Goal: Transaction & Acquisition: Book appointment/travel/reservation

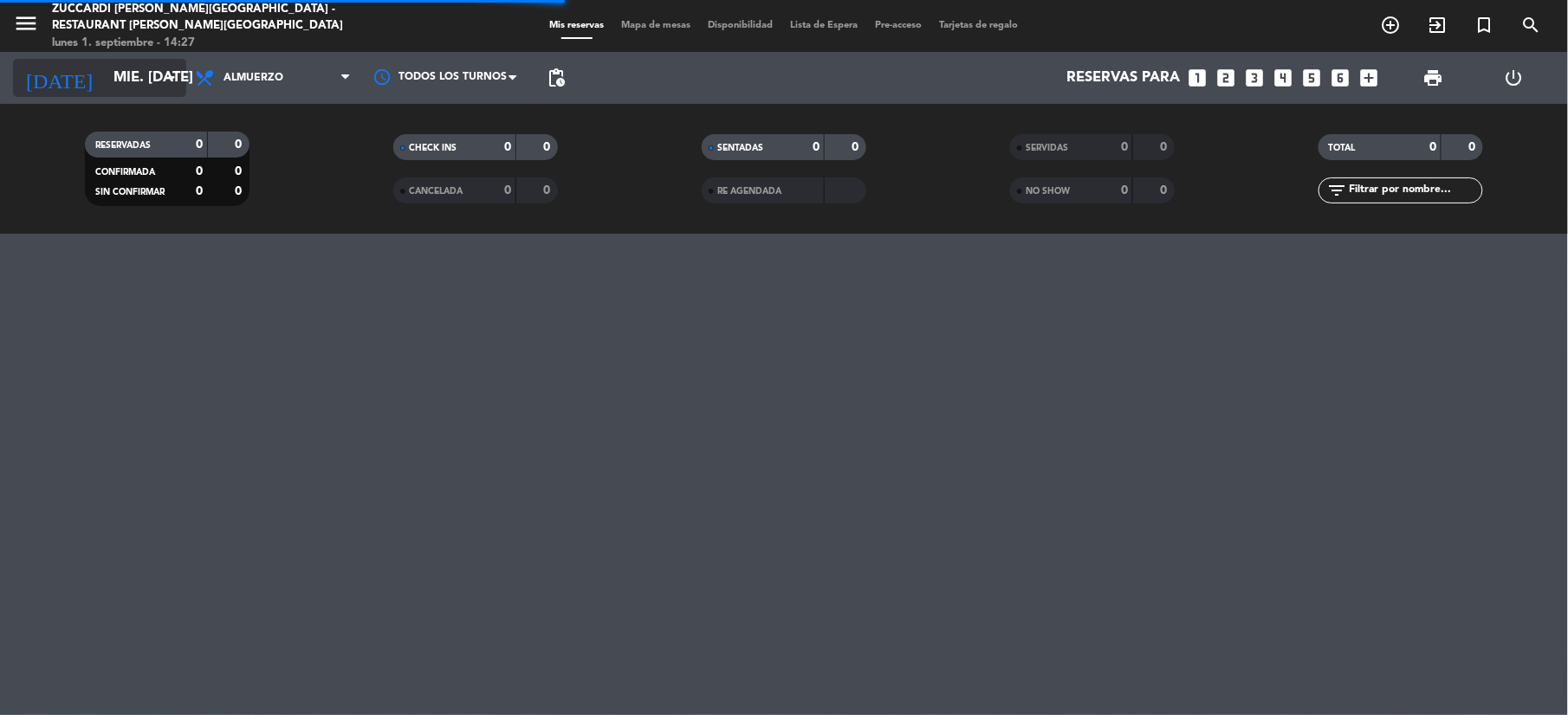
click at [112, 73] on input "mié. [DATE]" at bounding box center [199, 78] width 187 height 34
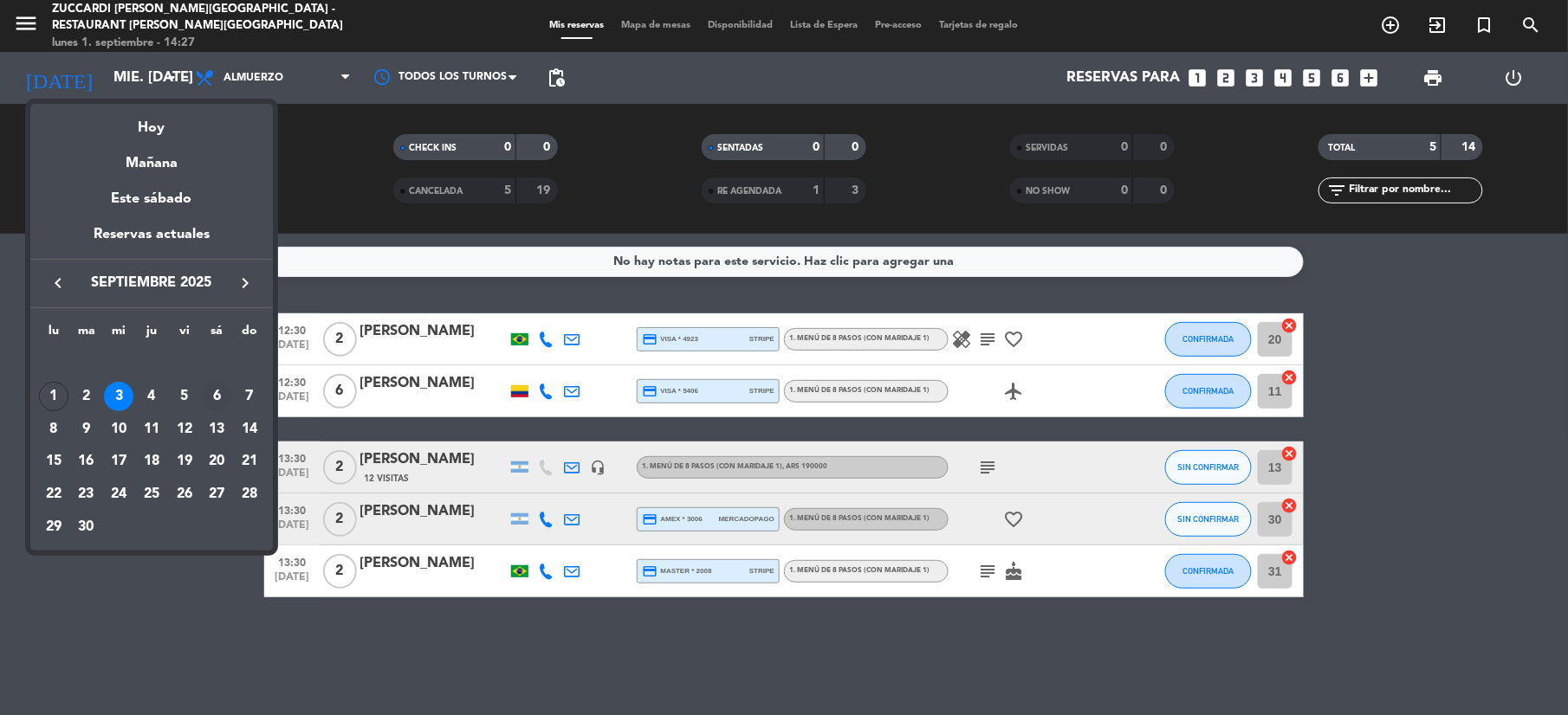
click at [214, 403] on div "6" at bounding box center [216, 397] width 30 height 30
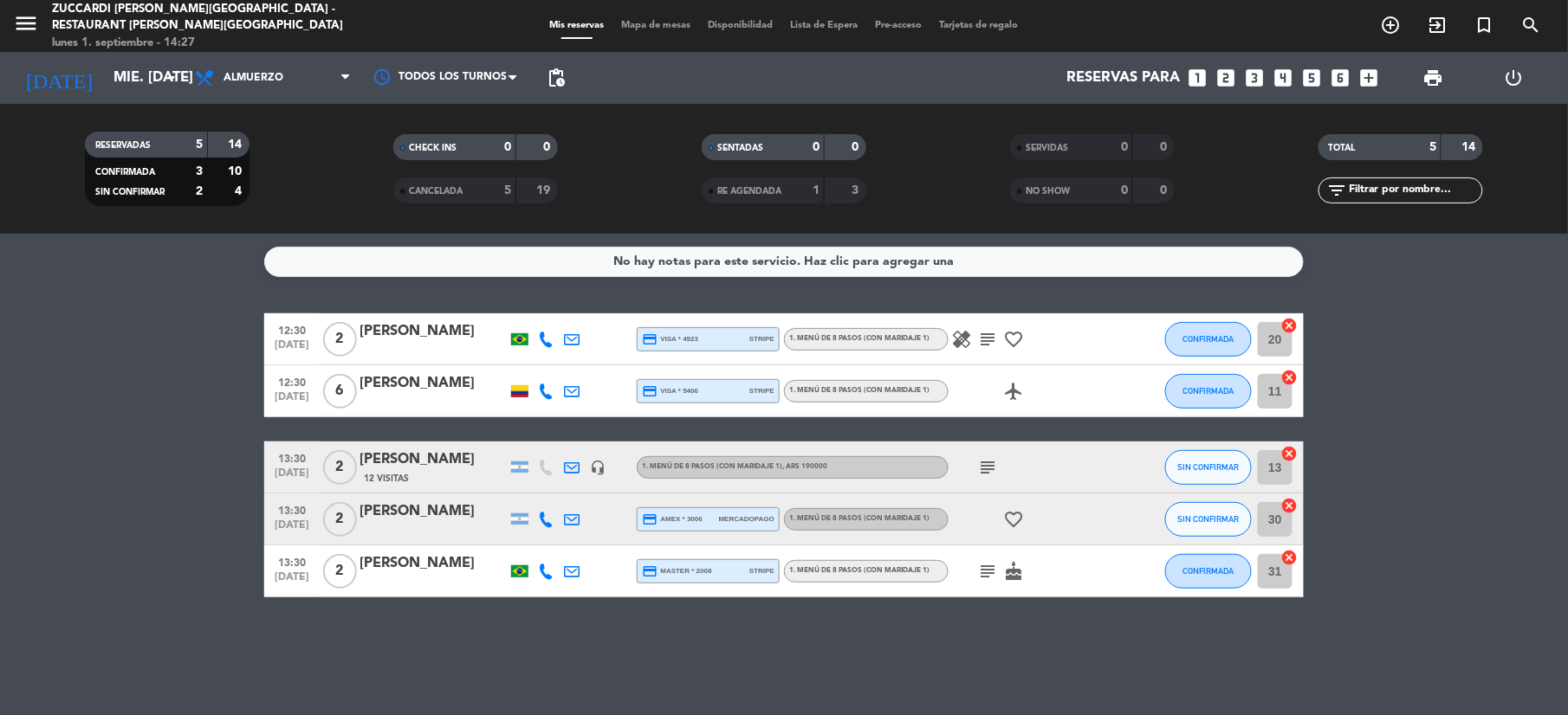
type input "sáb. [DATE]"
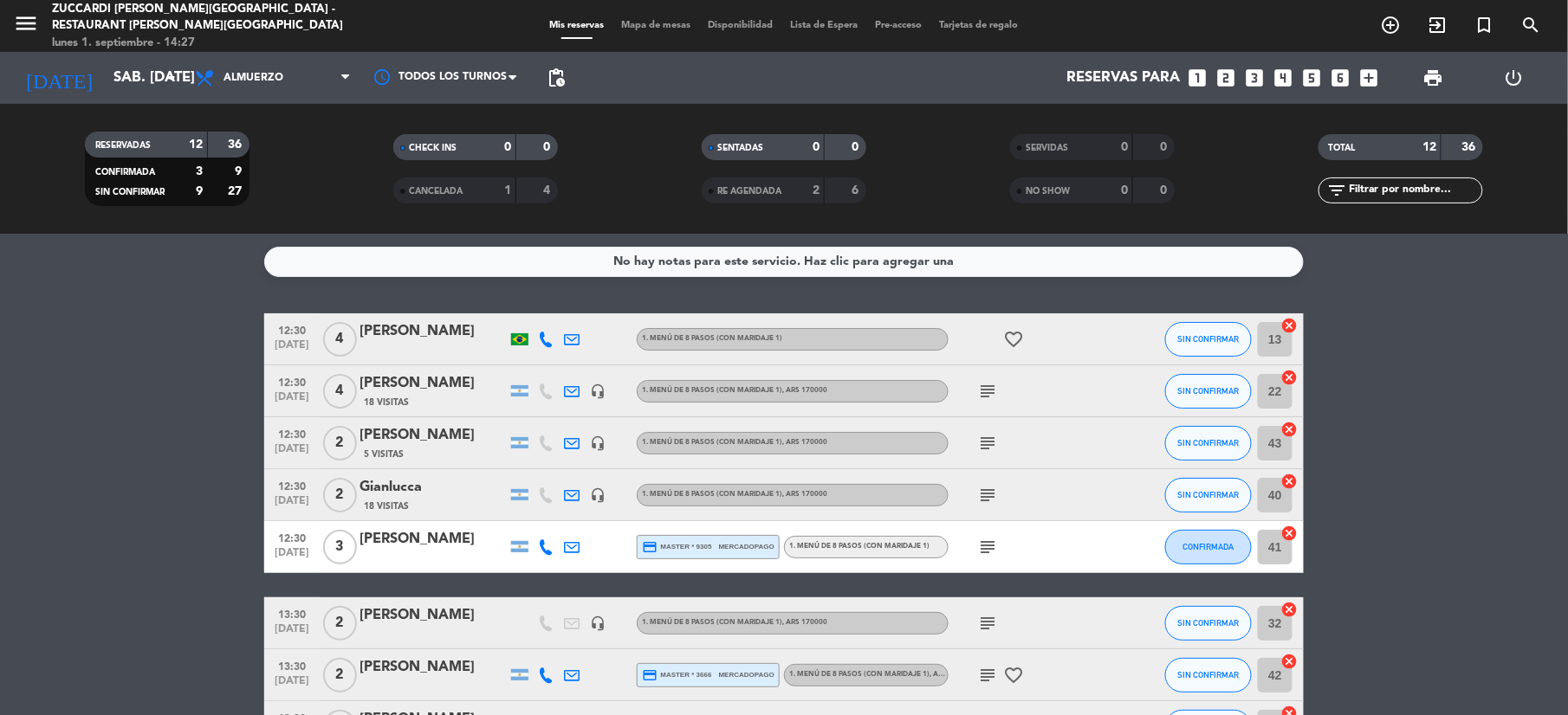
click at [1223, 71] on icon "looks_two" at bounding box center [1225, 77] width 23 height 23
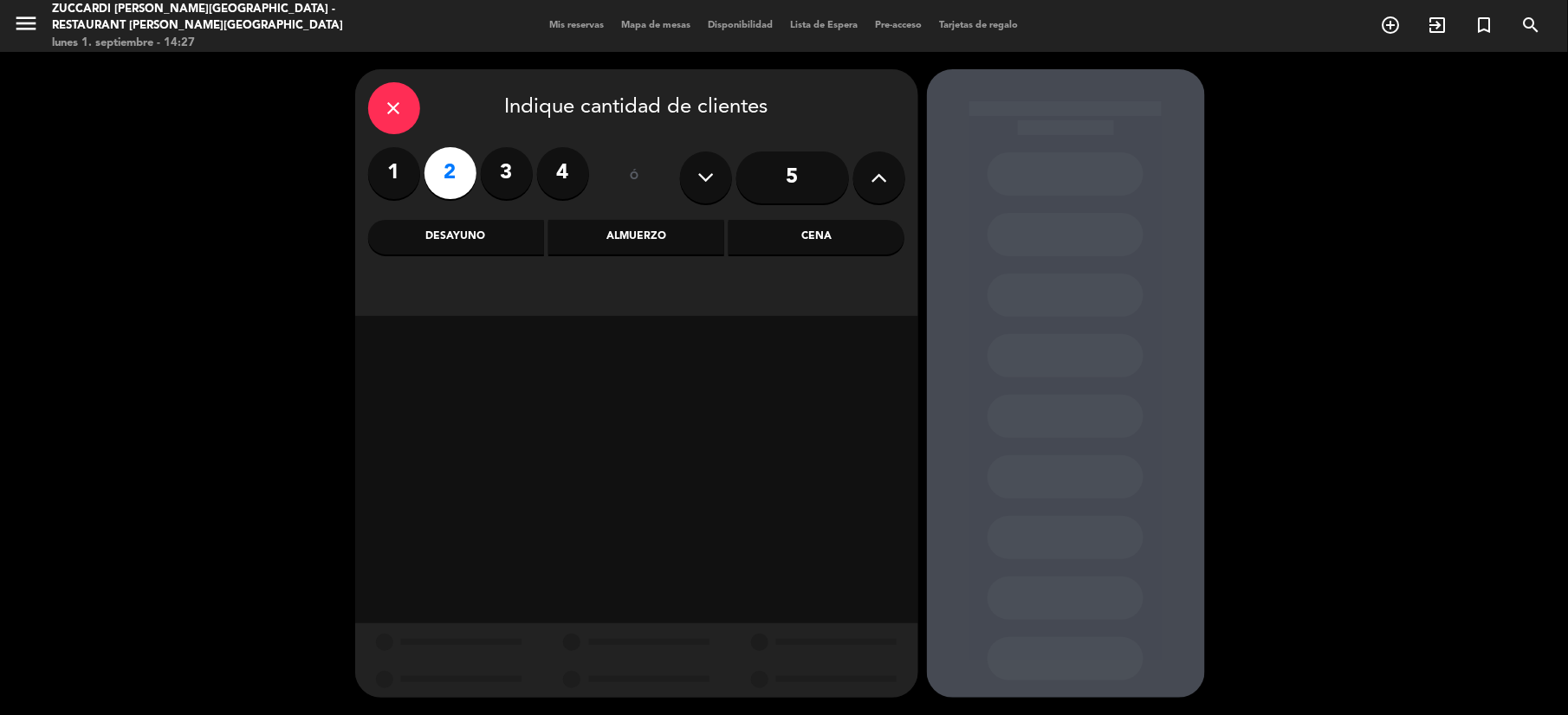
click at [628, 243] on div "Almuerzo" at bounding box center [636, 237] width 176 height 35
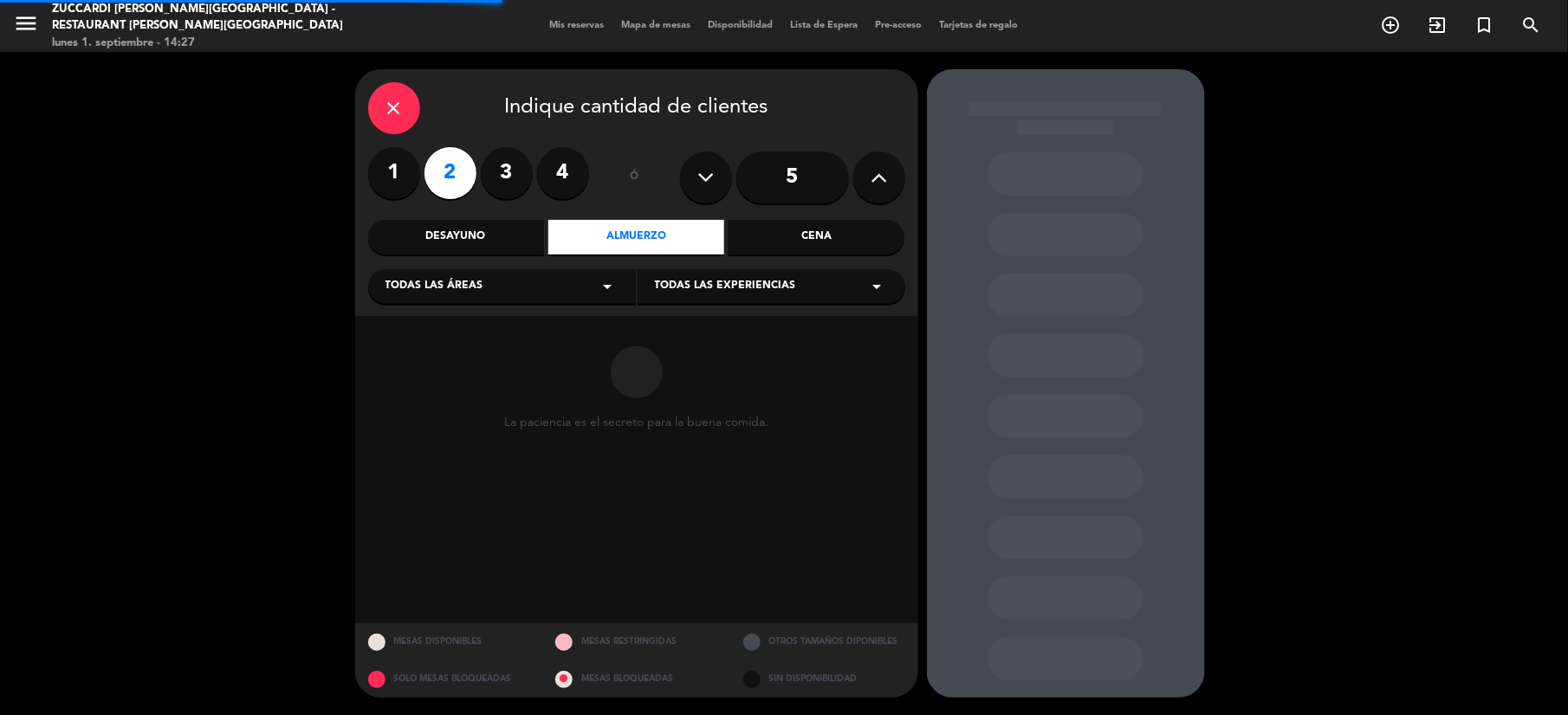
click at [705, 300] on div "Todas las experiencias arrow_drop_down" at bounding box center [771, 286] width 267 height 35
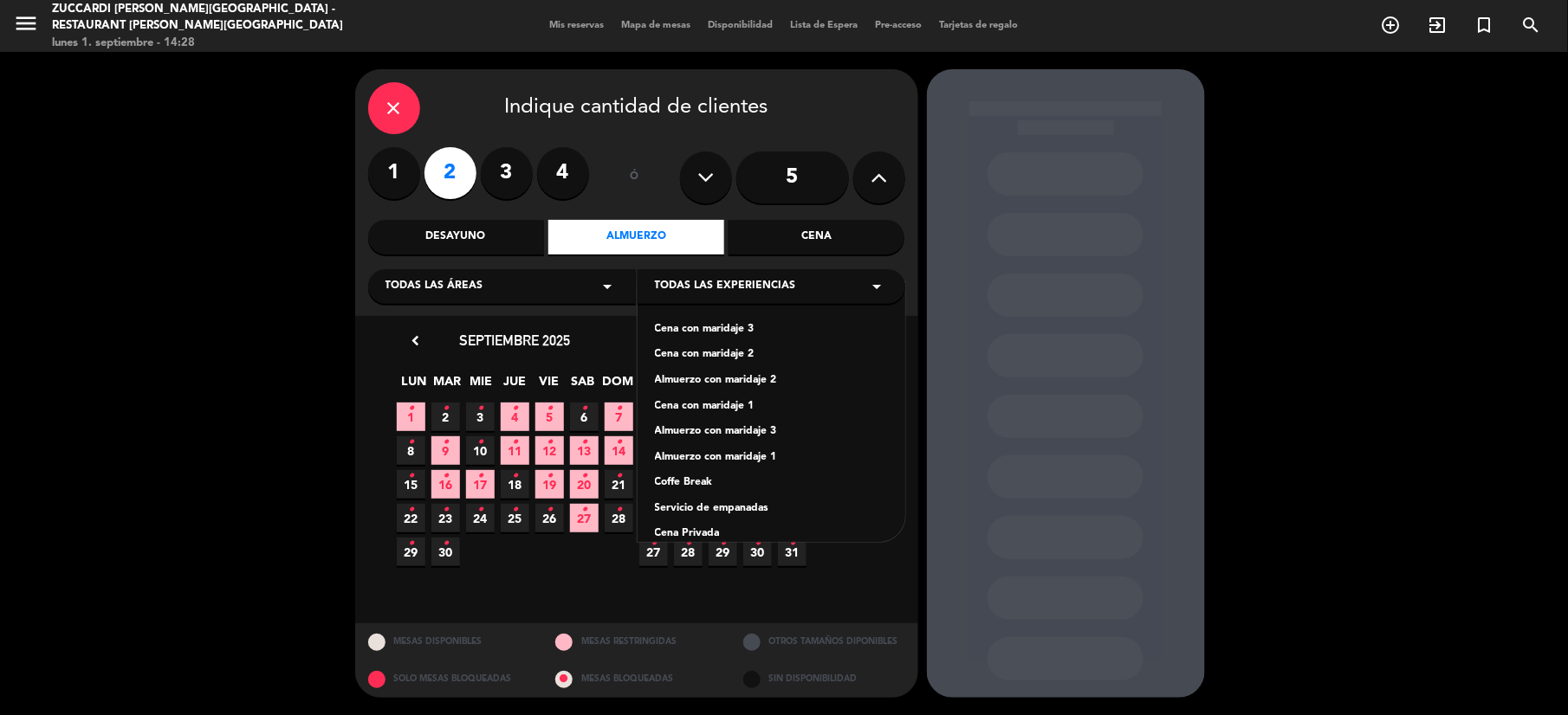
click at [548, 302] on div "Todas las áreas arrow_drop_down" at bounding box center [501, 286] width 267 height 35
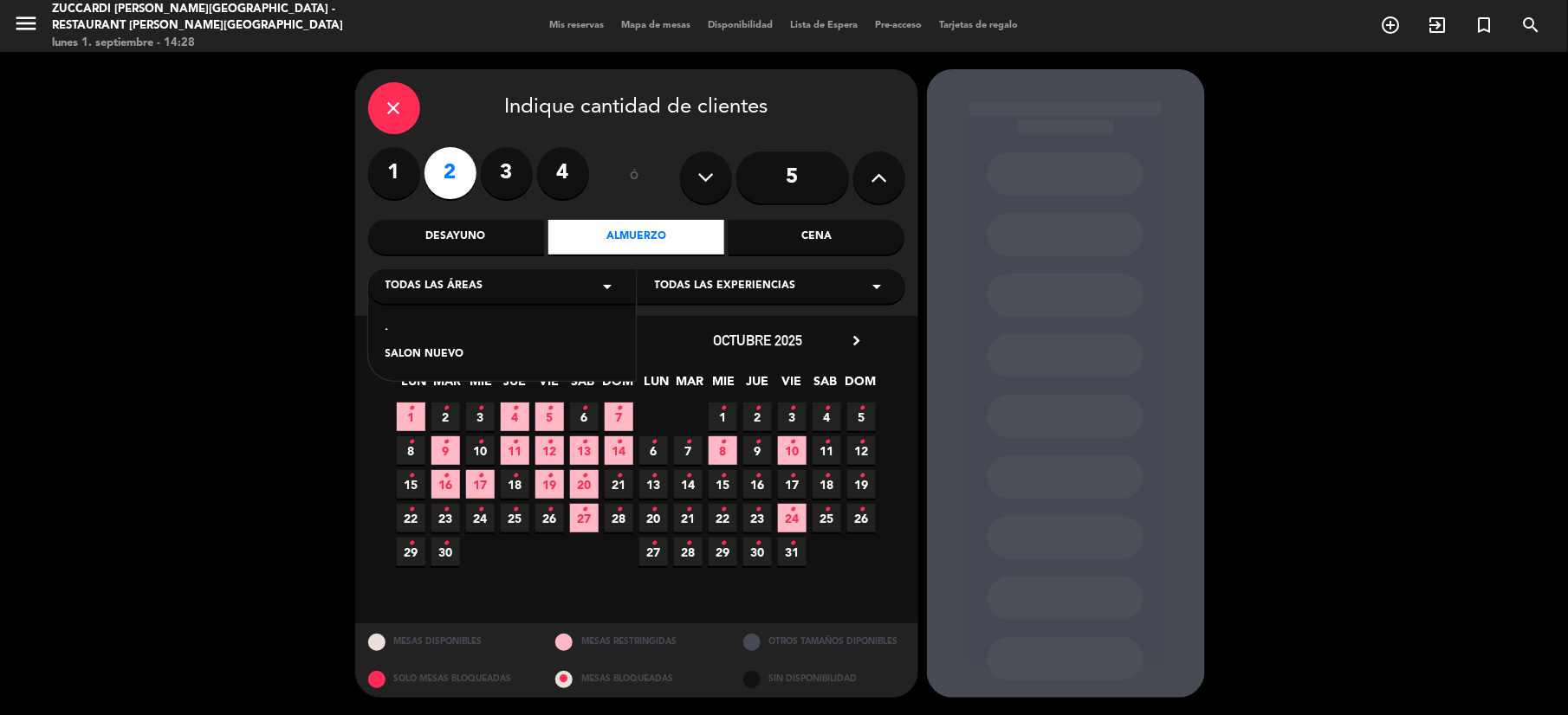
click at [545, 364] on div "- SALON NUEVO" at bounding box center [501, 331] width 267 height 98
click at [428, 357] on div "SALON NUEVO" at bounding box center [501, 355] width 233 height 17
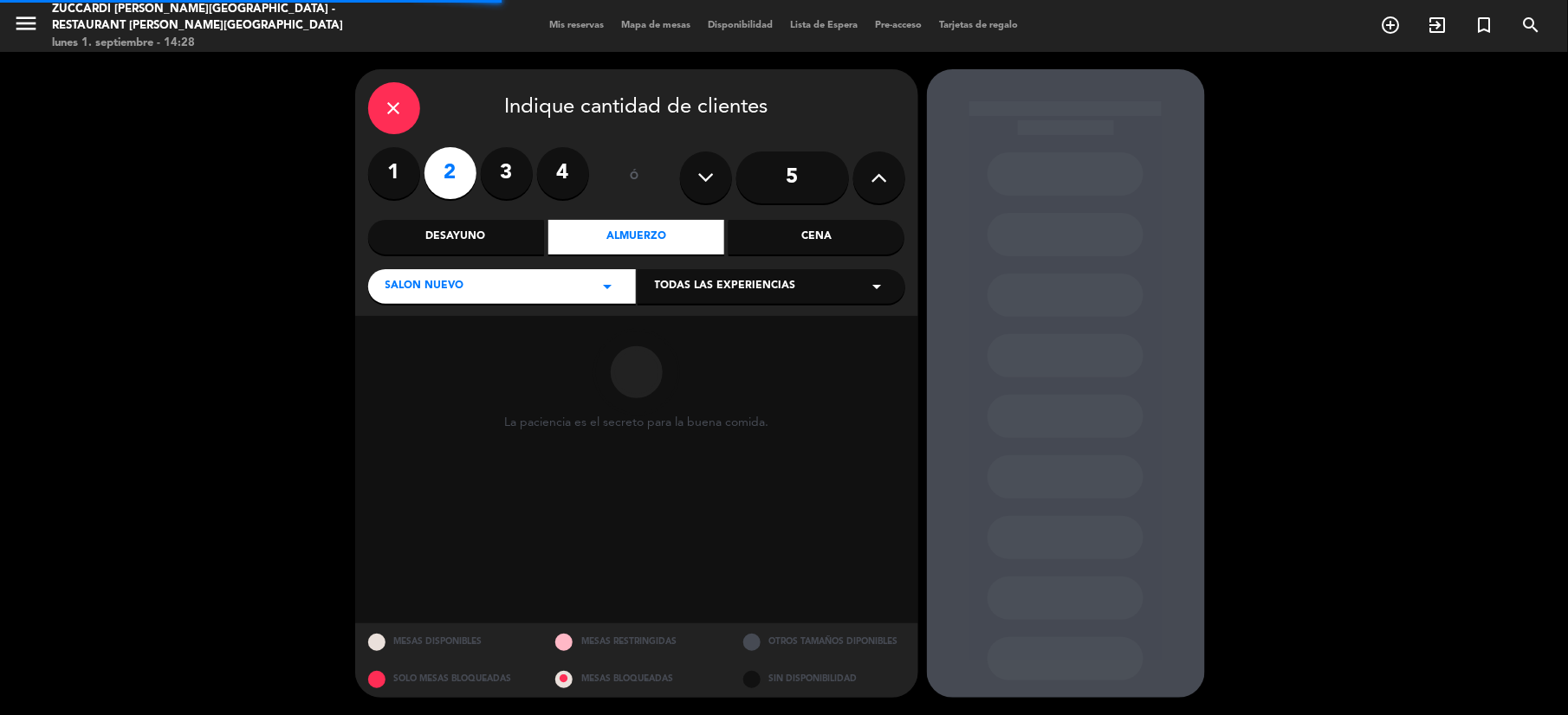
click at [791, 291] on div "Todas las experiencias arrow_drop_down" at bounding box center [771, 286] width 267 height 35
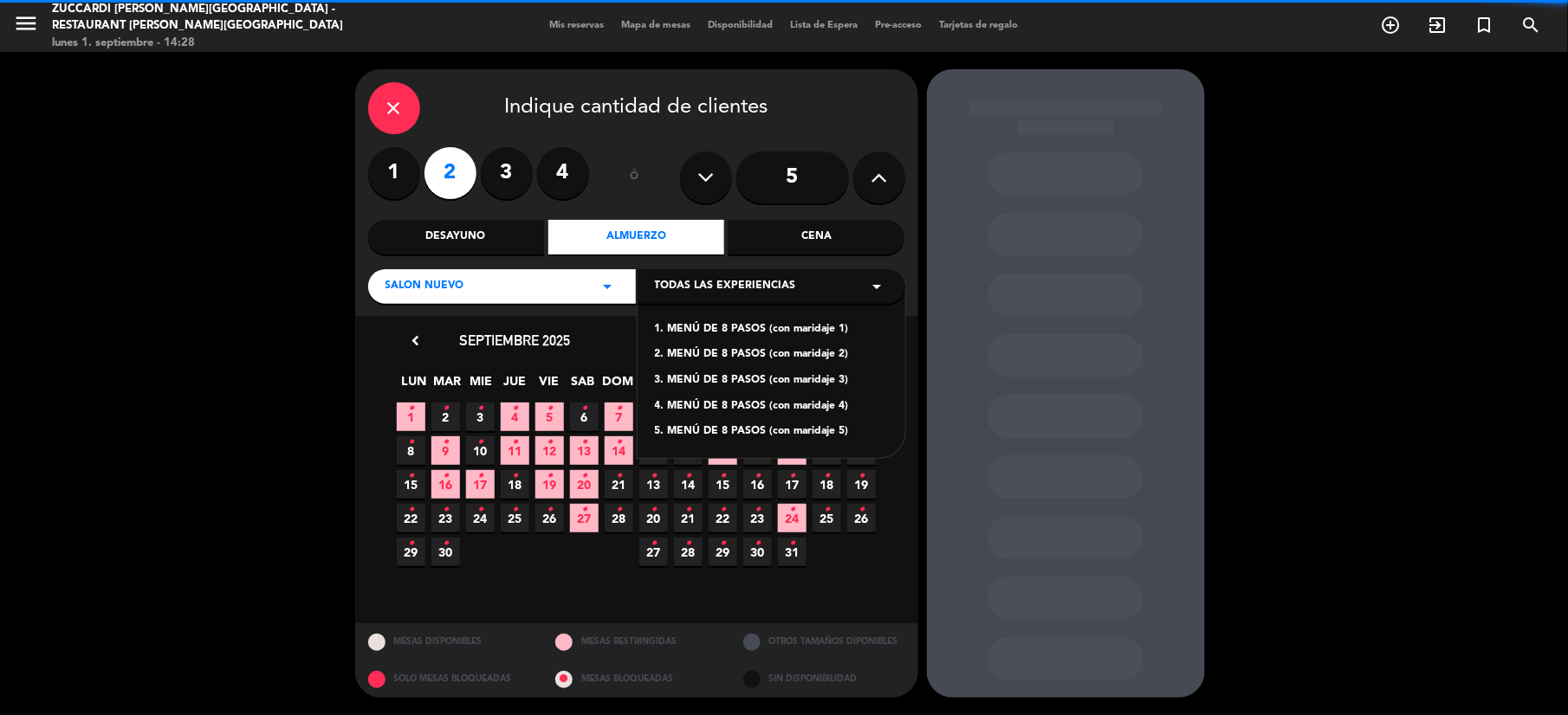
click at [819, 328] on div "1. MENÚ DE 8 PASOS (con maridaje 1)" at bounding box center [771, 330] width 233 height 17
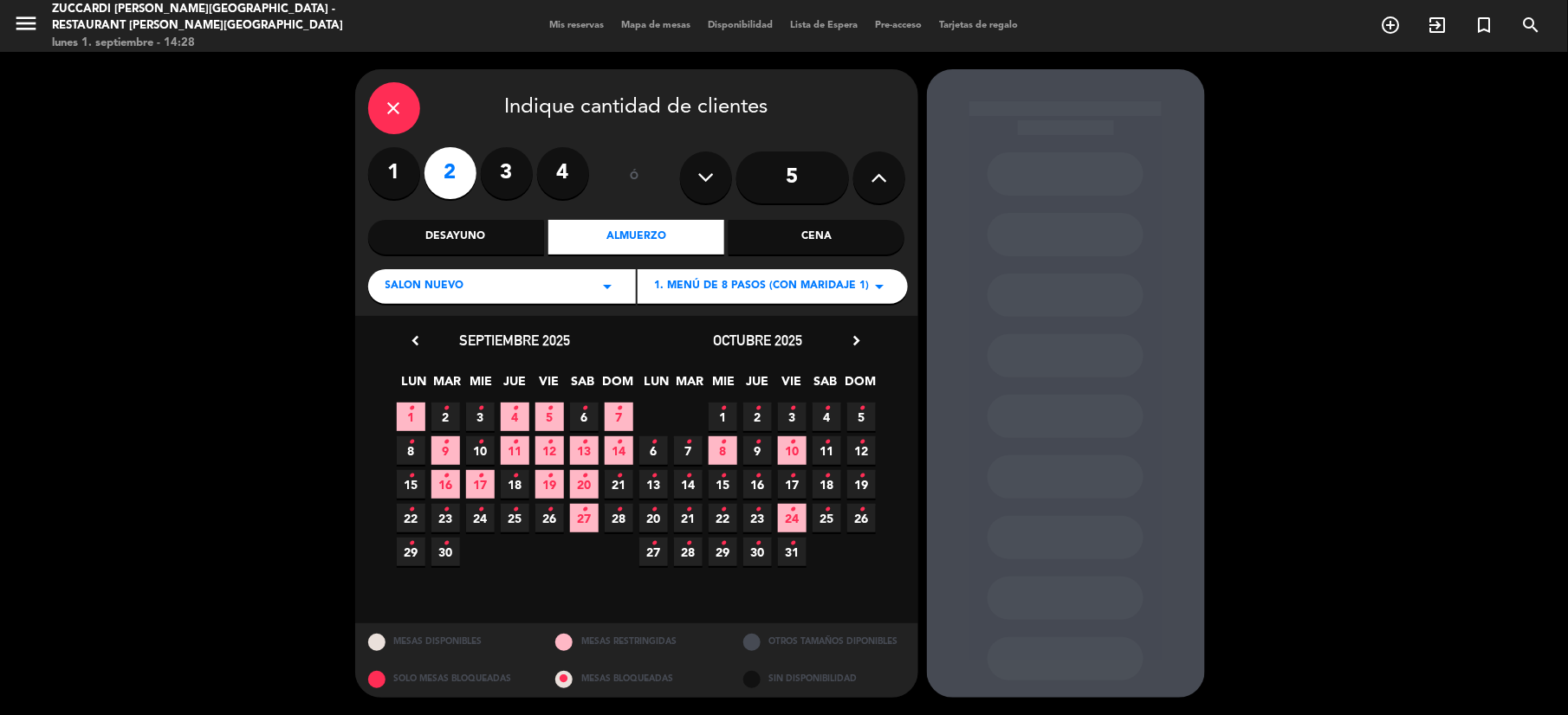
click at [580, 426] on span "6 •" at bounding box center [584, 417] width 29 height 29
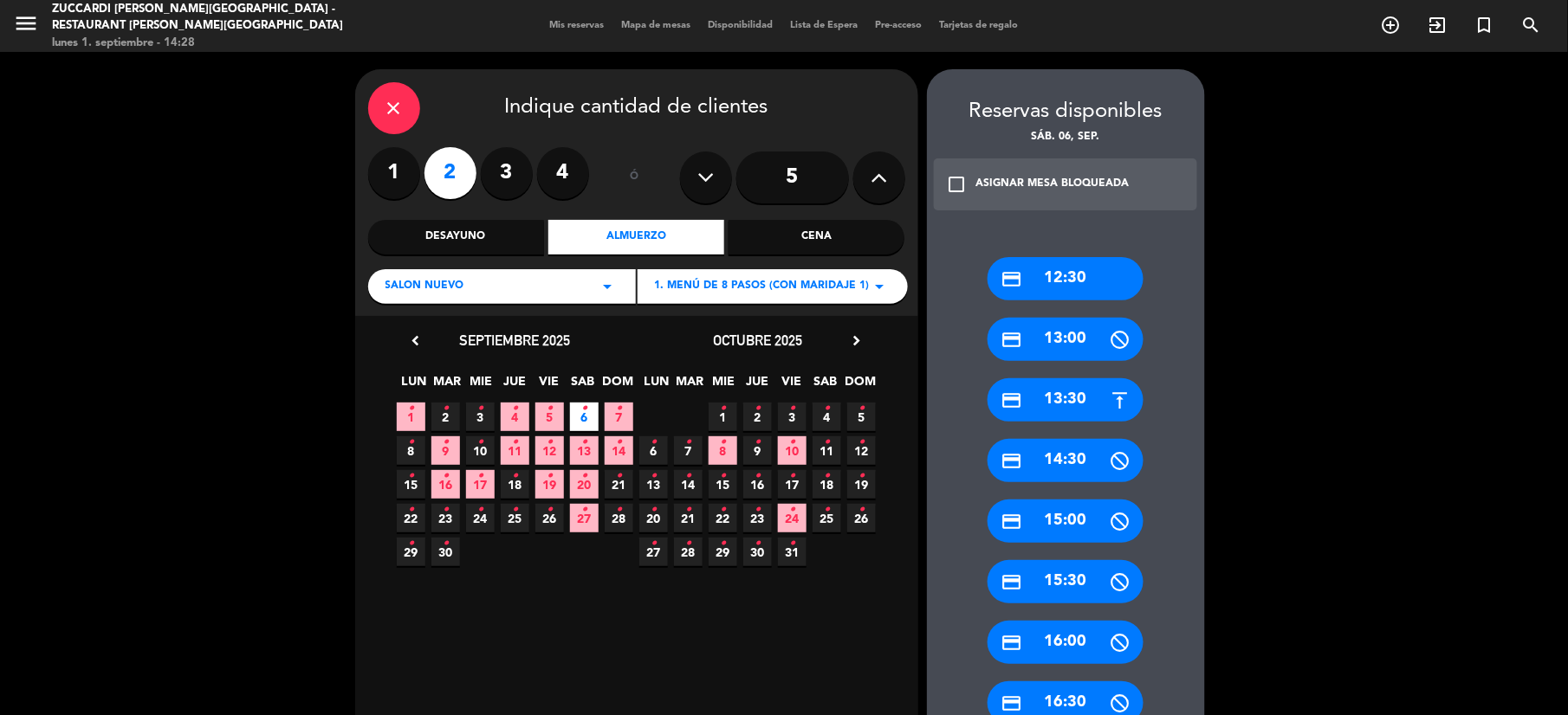
click at [1120, 278] on div "credit_card 12:30" at bounding box center [1065, 279] width 156 height 44
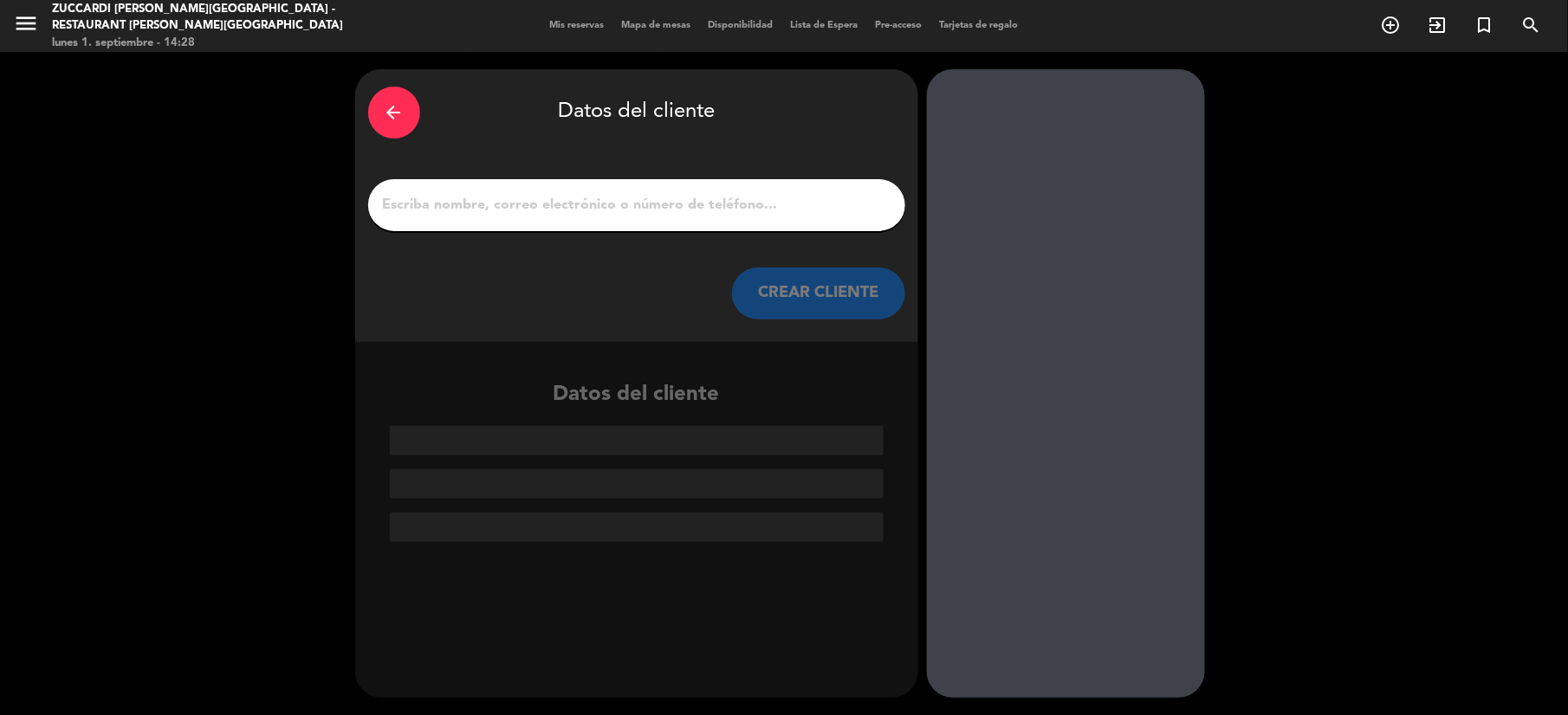
click at [804, 189] on div at bounding box center [637, 206] width 537 height 52
click at [464, 225] on div at bounding box center [637, 206] width 537 height 52
click at [468, 209] on input "1" at bounding box center [637, 205] width 511 height 24
paste input "[PERSON_NAME]"
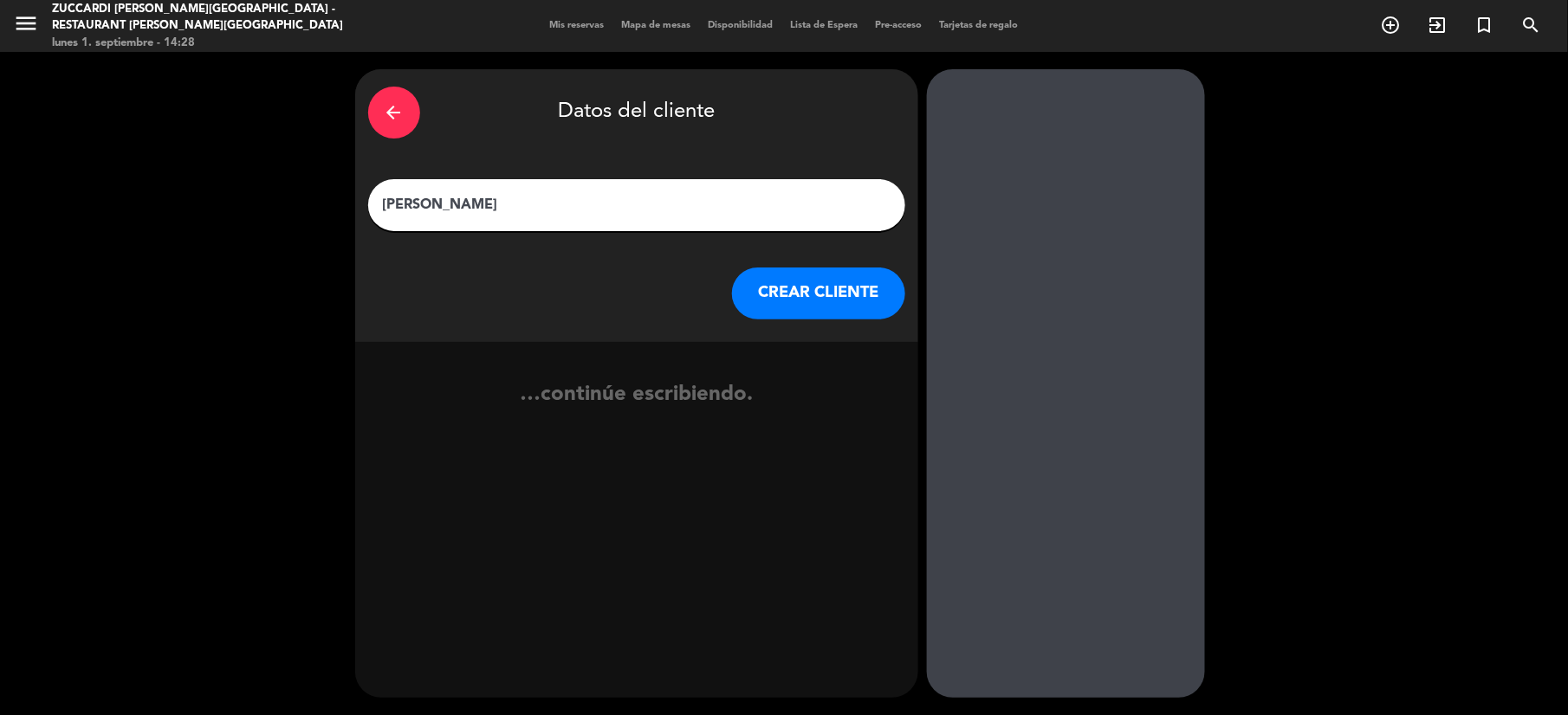
type input "[PERSON_NAME]"
click at [831, 302] on button "CREAR CLIENTE" at bounding box center [818, 293] width 173 height 52
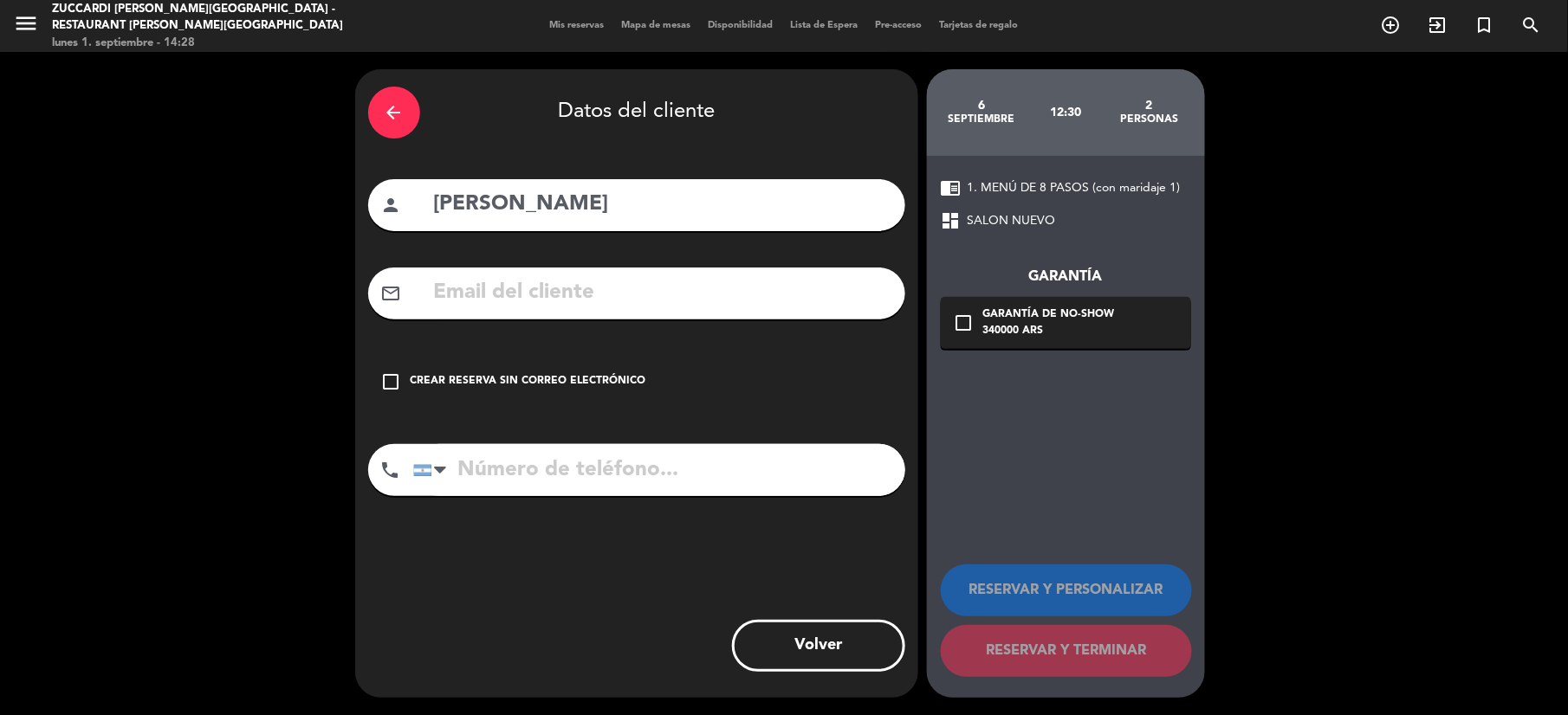
click at [687, 291] on input "text" at bounding box center [661, 293] width 460 height 36
paste input "[EMAIL_ADDRESS][DOMAIN_NAME]"
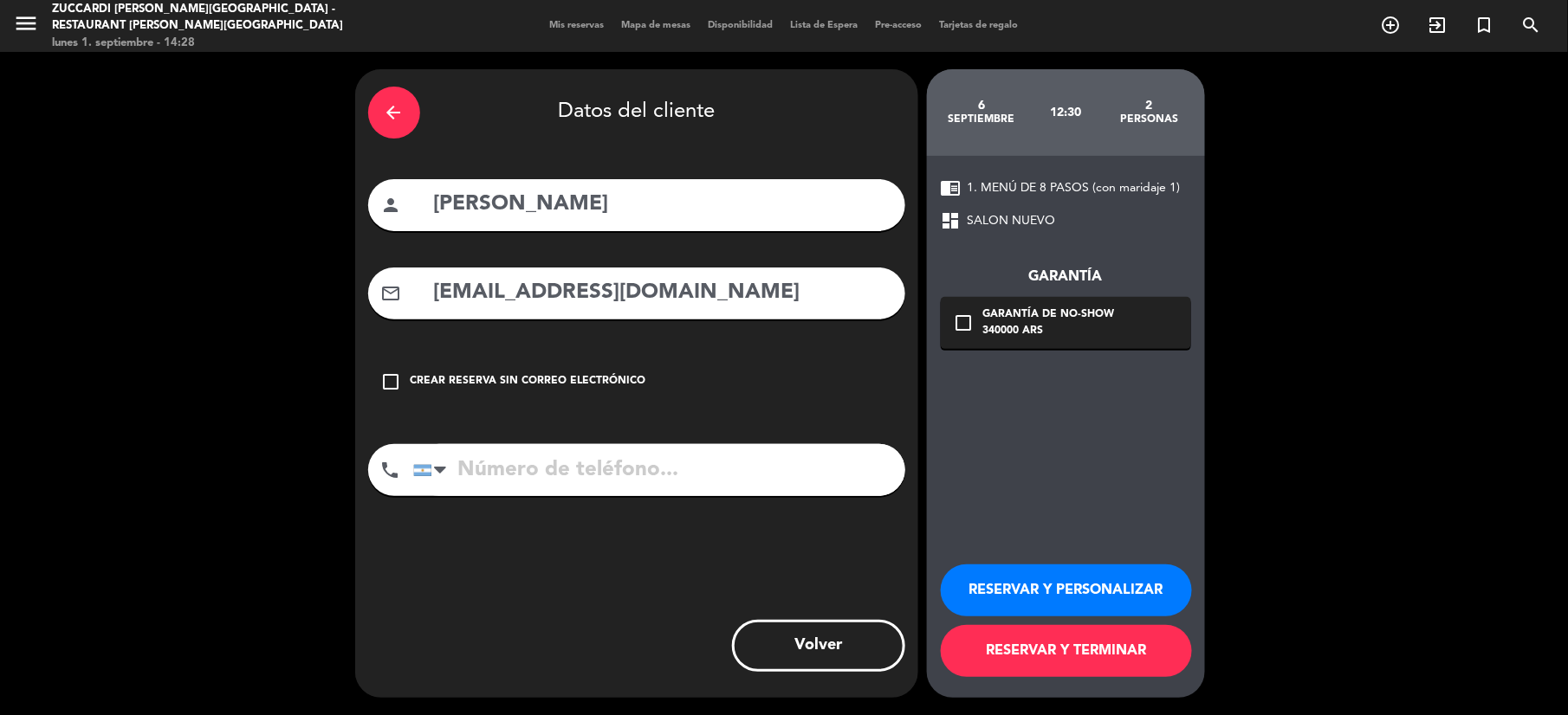
type input "[EMAIL_ADDRESS][DOMAIN_NAME]"
click at [980, 343] on div "check_box_outline_blank Garantía de no-show 340000 ARS" at bounding box center [1066, 323] width 250 height 52
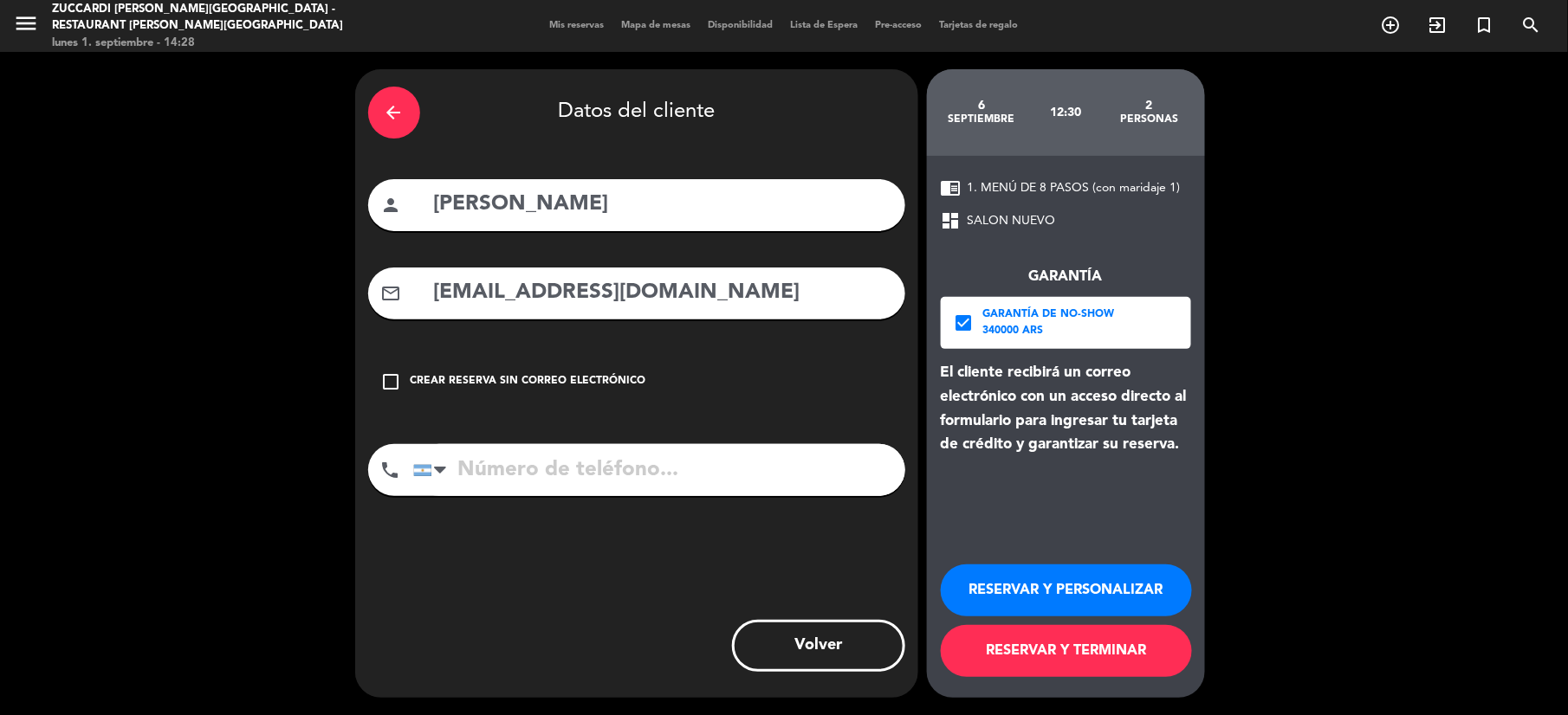
click at [724, 471] on input "tel" at bounding box center [658, 470] width 492 height 52
paste input "[PHONE_NUMBER]"
type input "[PHONE_NUMBER]"
click at [1040, 584] on button "RESERVAR Y PERSONALIZAR" at bounding box center [1066, 591] width 251 height 52
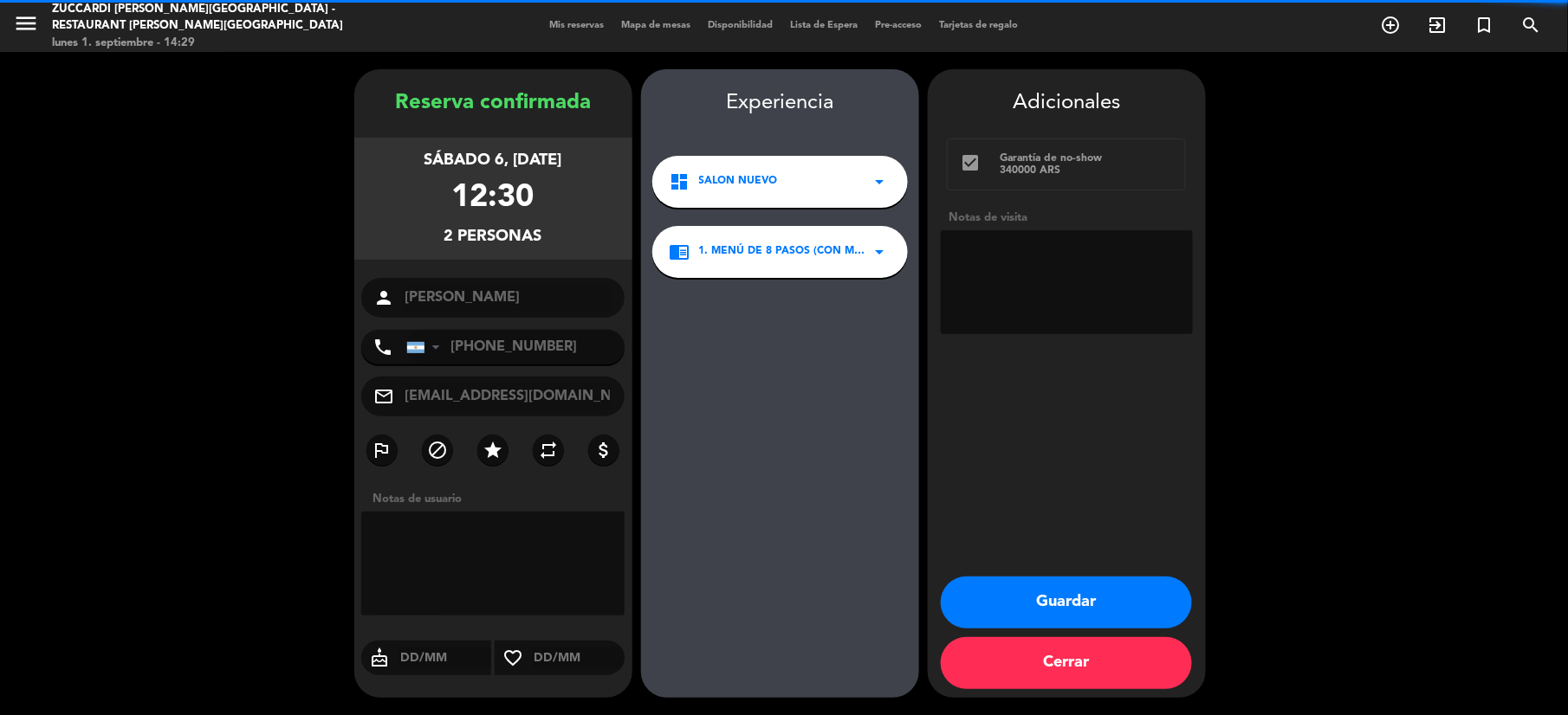
click at [1101, 254] on textarea at bounding box center [1067, 282] width 252 height 104
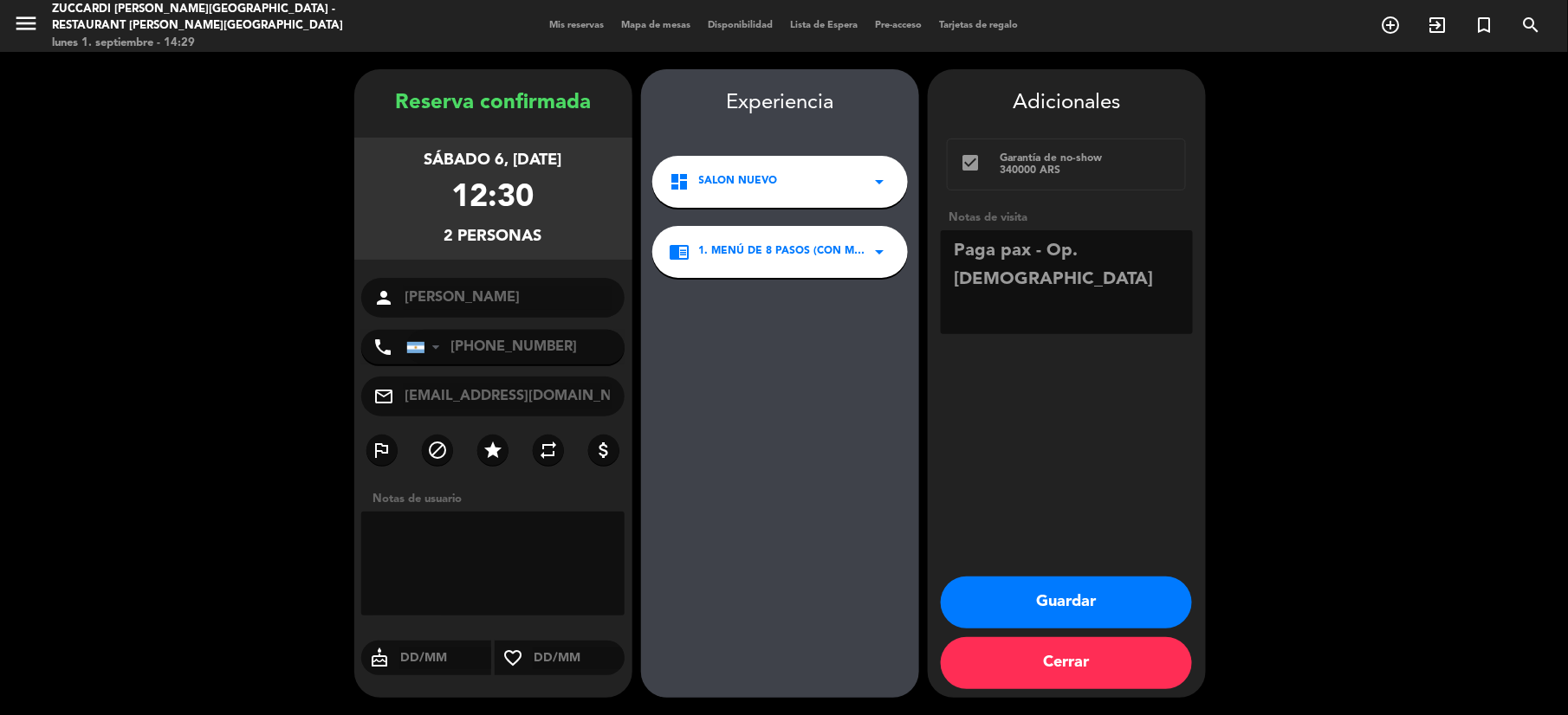
click at [963, 244] on textarea at bounding box center [1067, 282] width 252 height 104
type textarea "Pide The Vines - Paga pax - Op. [DEMOGRAPHIC_DATA]"
click at [1070, 593] on button "Guardar" at bounding box center [1066, 603] width 251 height 52
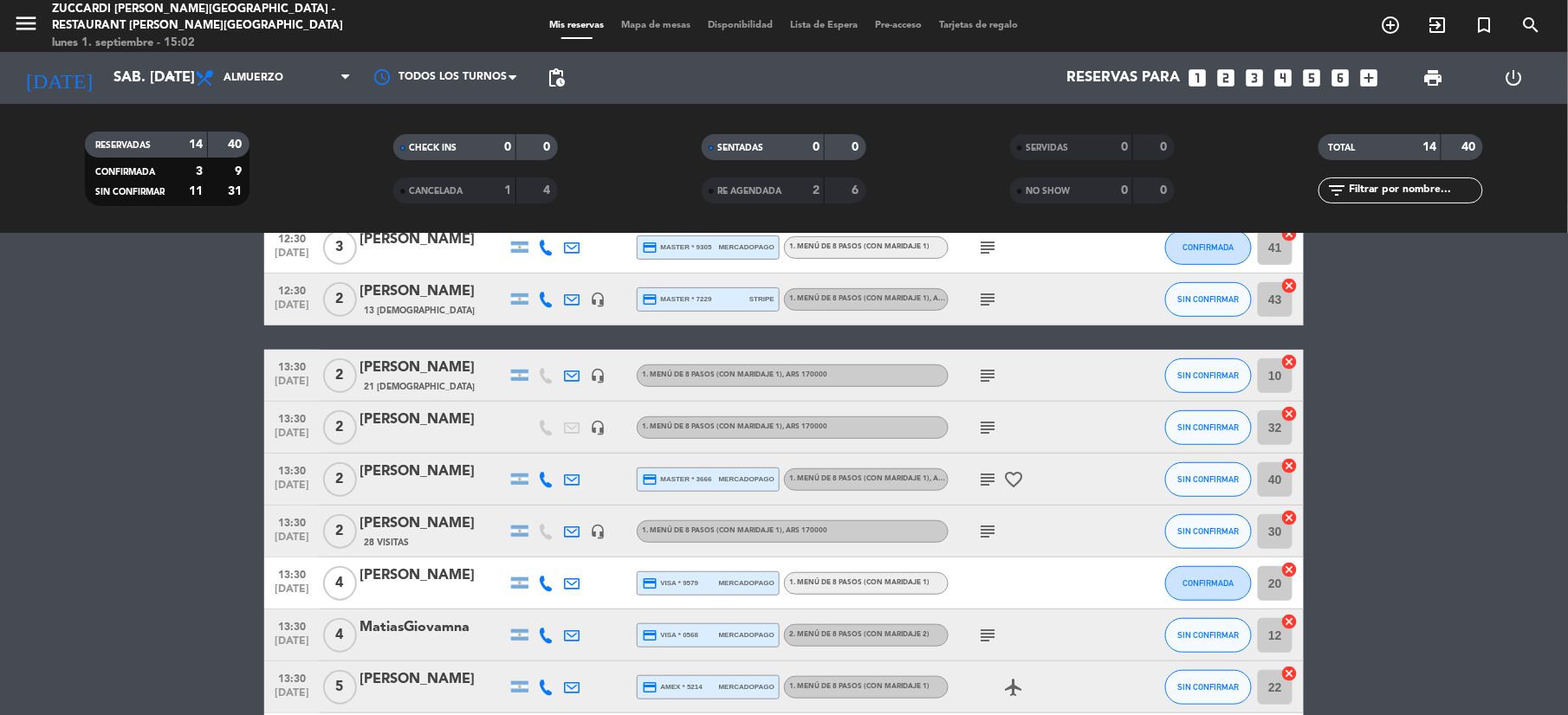
scroll to position [347, 0]
